Goal: Book appointment/travel/reservation

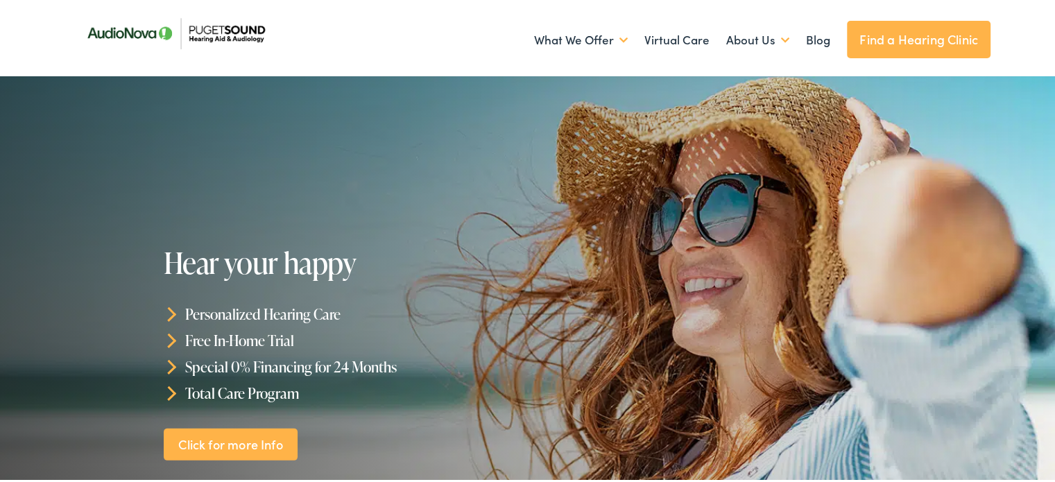
scroll to position [109, 0]
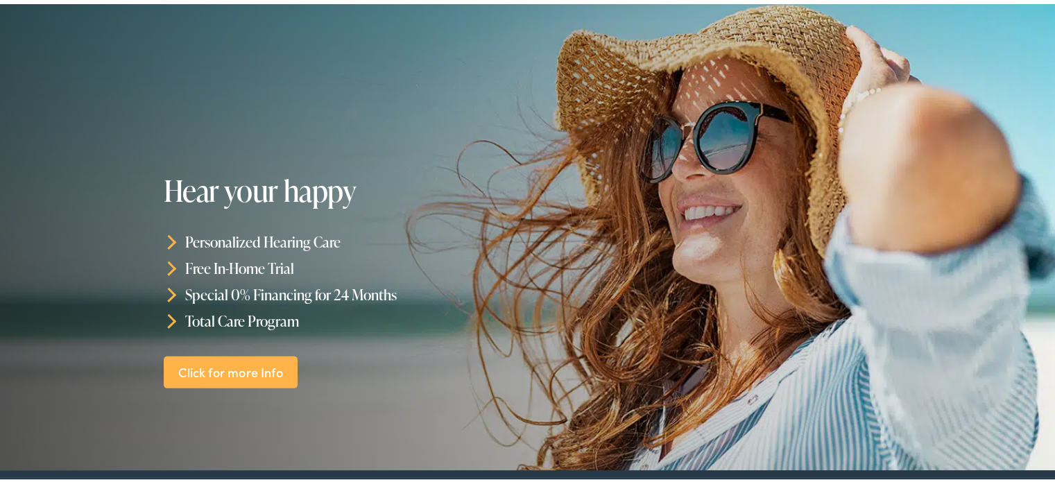
click at [262, 367] on link "Click for more Info" at bounding box center [231, 370] width 135 height 33
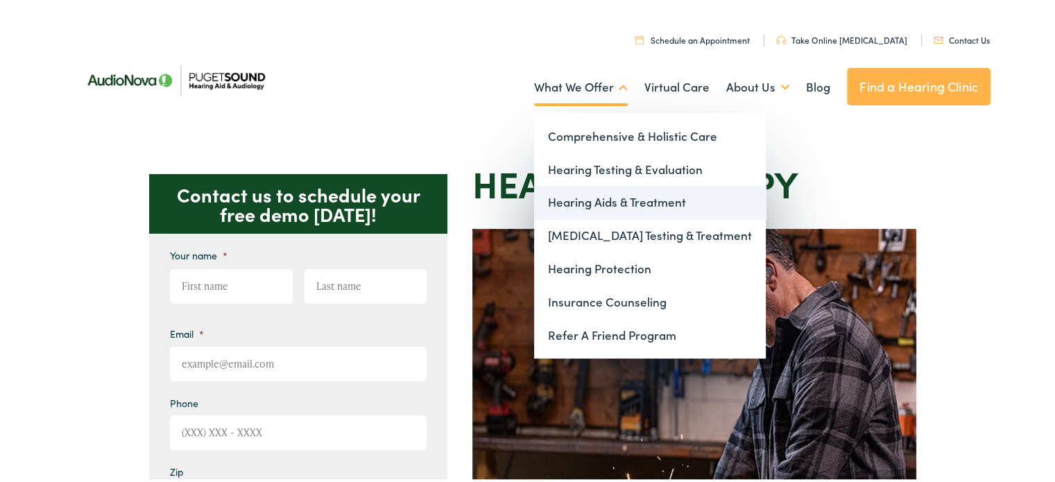
click at [585, 200] on link "Hearing Aids & Treatment" at bounding box center [650, 200] width 232 height 33
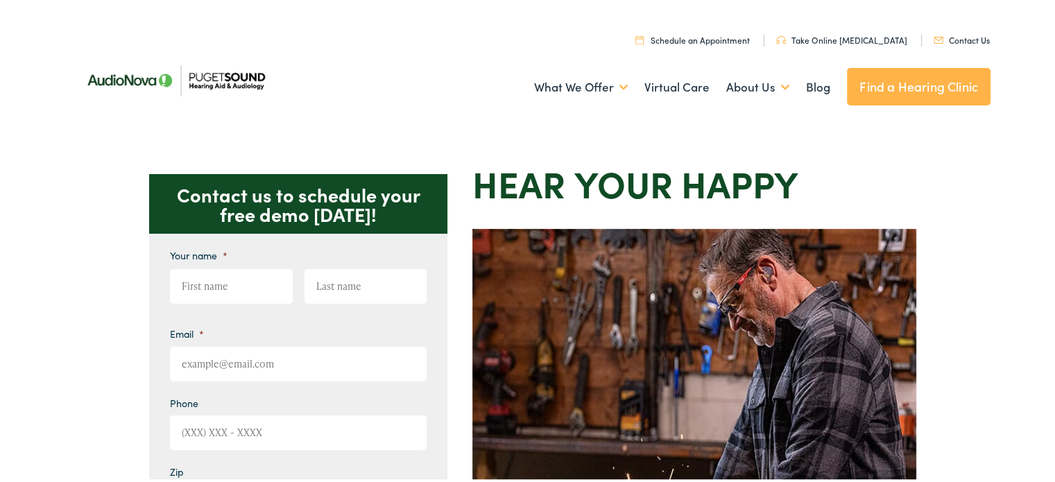
click at [933, 80] on link "Find a Hearing Clinic" at bounding box center [919, 84] width 144 height 37
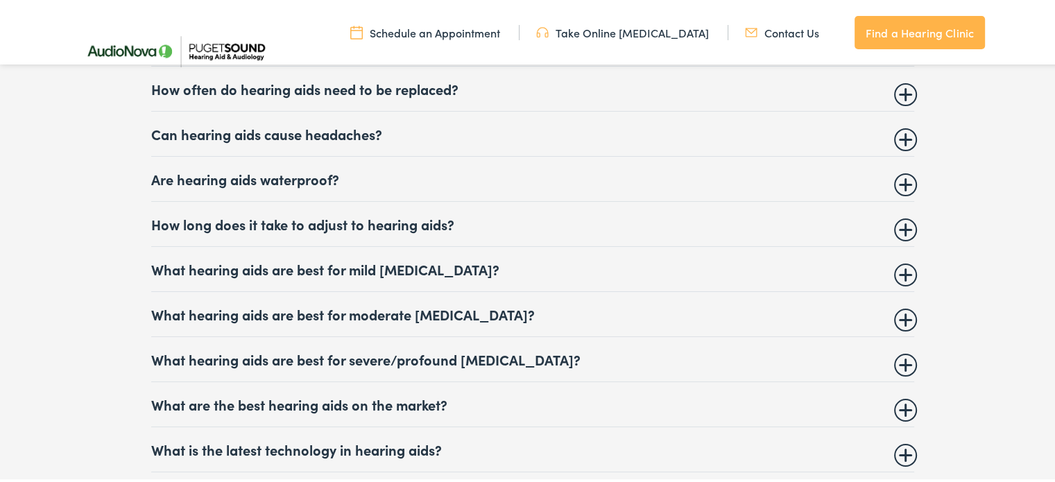
scroll to position [5596, 0]
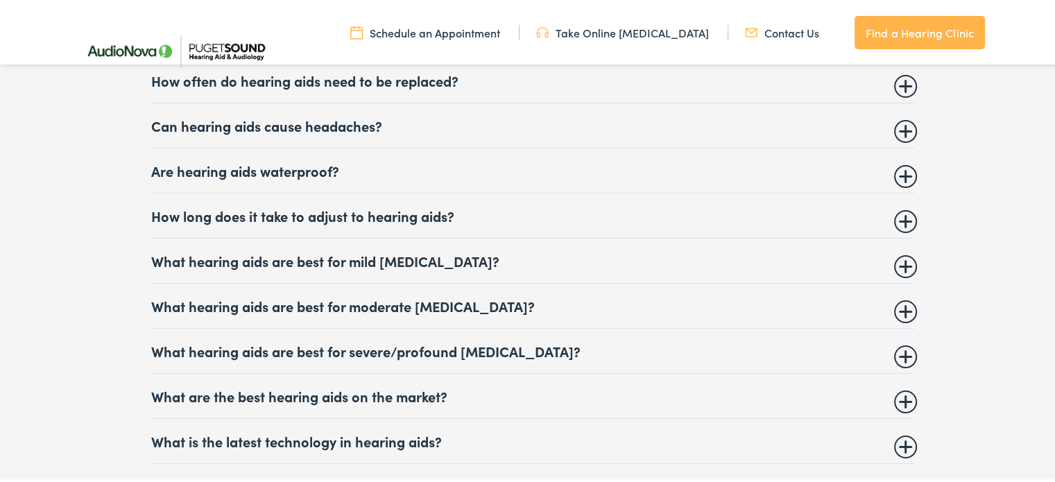
click at [896, 205] on summary "How long does it take to adjust to hearing aids?" at bounding box center [532, 213] width 763 height 17
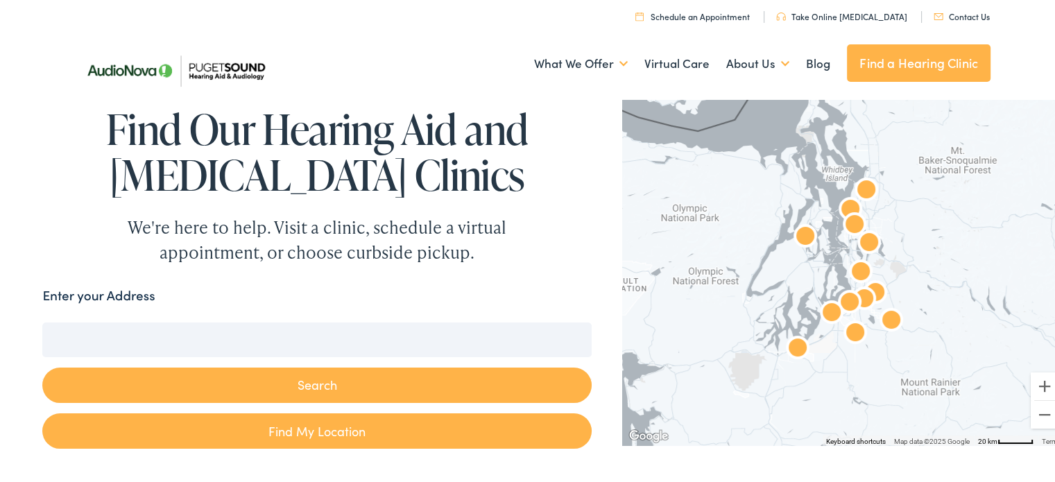
click at [369, 420] on link "Find My Location" at bounding box center [316, 428] width 548 height 35
type input "Tacoma, Washington"
click at [322, 390] on button "Search" at bounding box center [316, 382] width 548 height 35
click at [321, 380] on button "Search" at bounding box center [316, 382] width 548 height 35
click at [166, 293] on div "Enter your Address" at bounding box center [316, 297] width 548 height 27
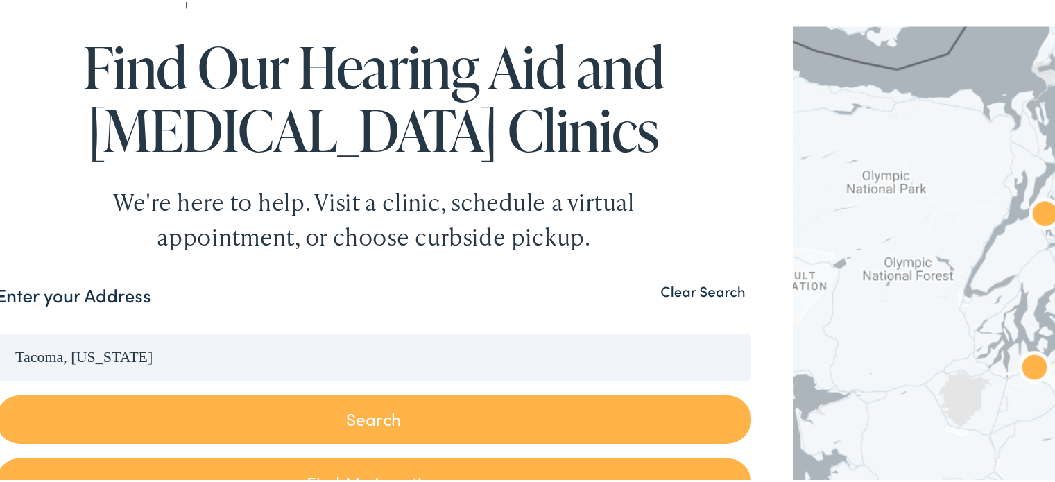
click at [302, 378] on button "Search" at bounding box center [316, 382] width 548 height 35
drag, startPoint x: 546, startPoint y: 272, endPoint x: 356, endPoint y: 310, distance: 194.5
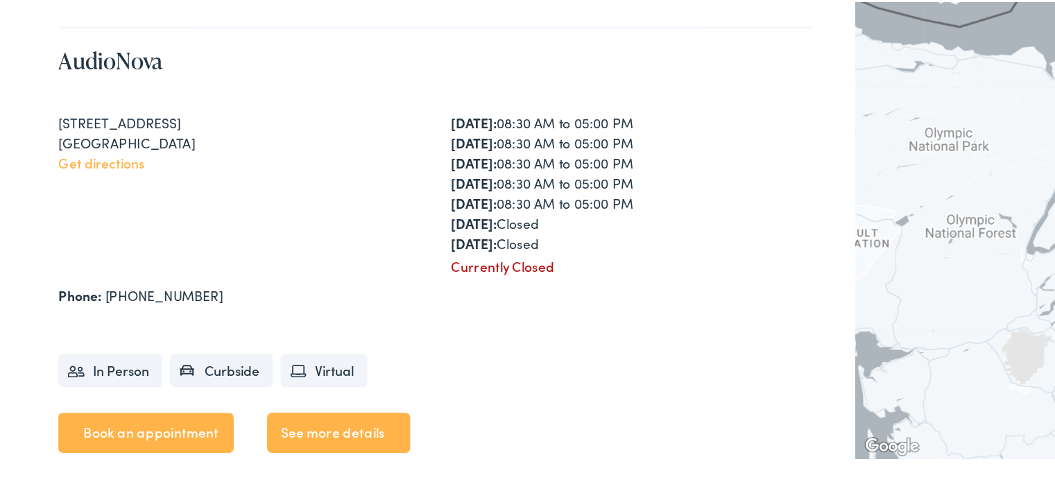
scroll to position [2086, 0]
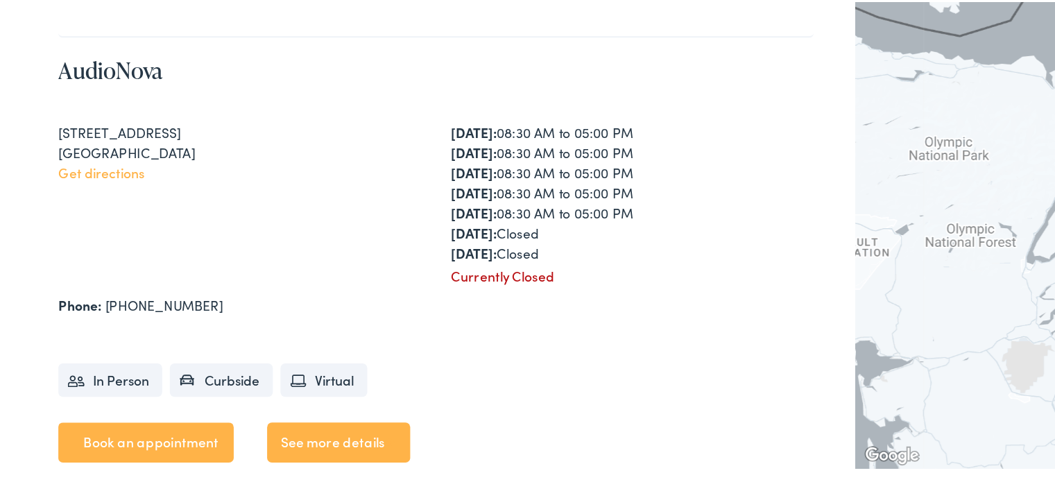
click at [76, 416] on link "Book an appointment" at bounding box center [106, 424] width 128 height 29
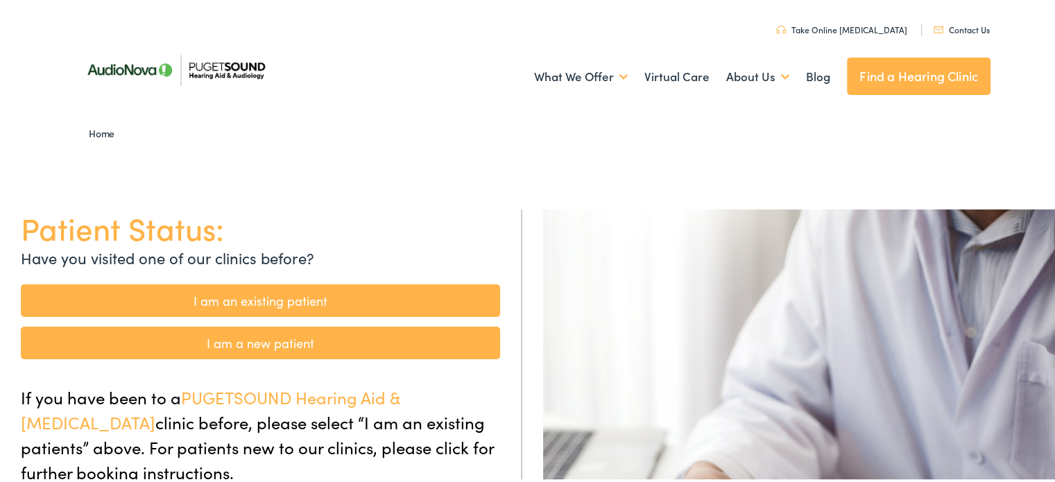
click at [204, 302] on link "I am an existing patient" at bounding box center [260, 298] width 479 height 33
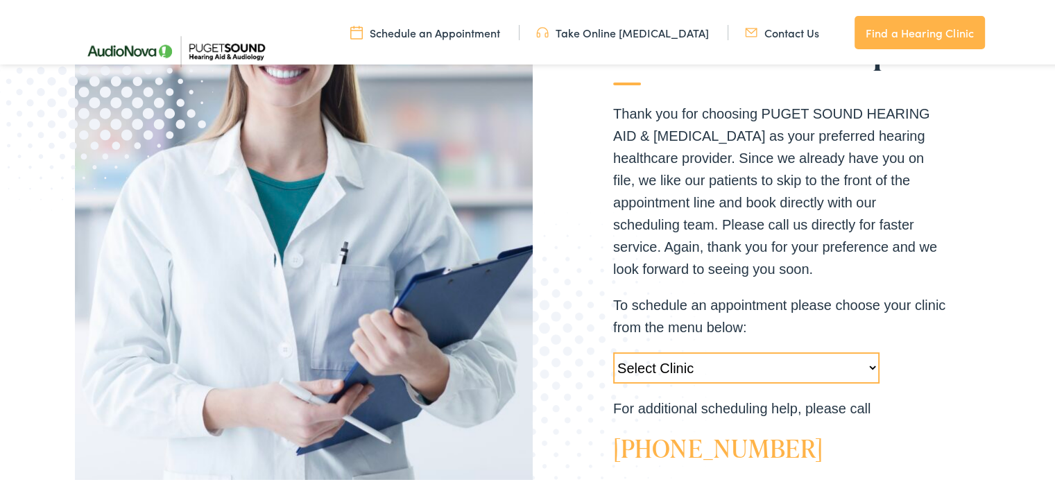
scroll to position [341, 0]
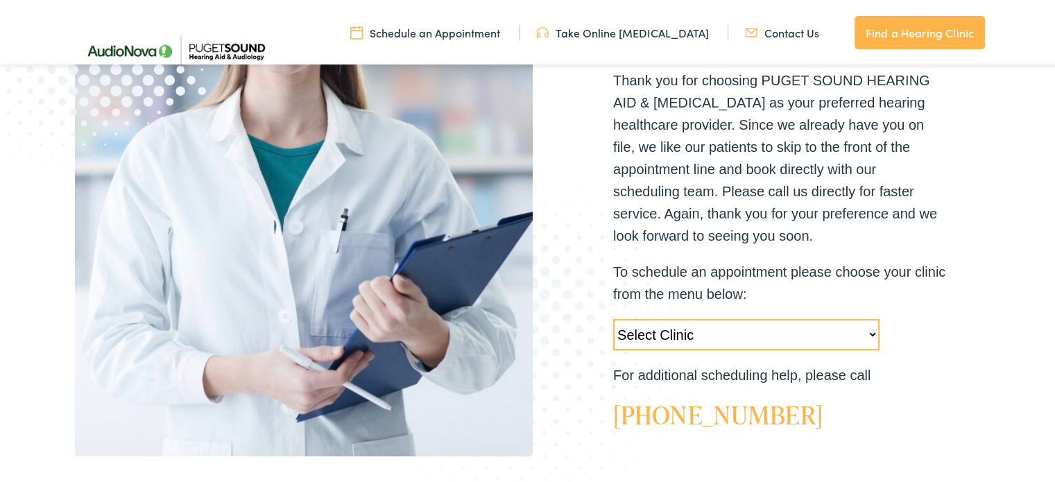
click at [865, 331] on select "Select Clinic [GEOGRAPHIC_DATA]-[GEOGRAPHIC_DATA]-AudioNova [STREET_ADDRESS]-Au…" at bounding box center [746, 332] width 266 height 31
select select "[URL][DOMAIN_NAME]"
click at [613, 317] on select "Select Clinic [GEOGRAPHIC_DATA]-[GEOGRAPHIC_DATA]-AudioNova [STREET_ADDRESS]-Au…" at bounding box center [746, 332] width 266 height 31
